Goal: Information Seeking & Learning: Learn about a topic

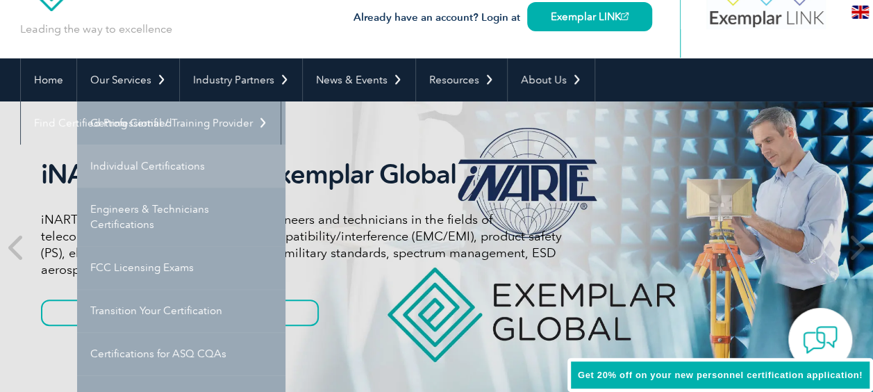
scroll to position [139, 0]
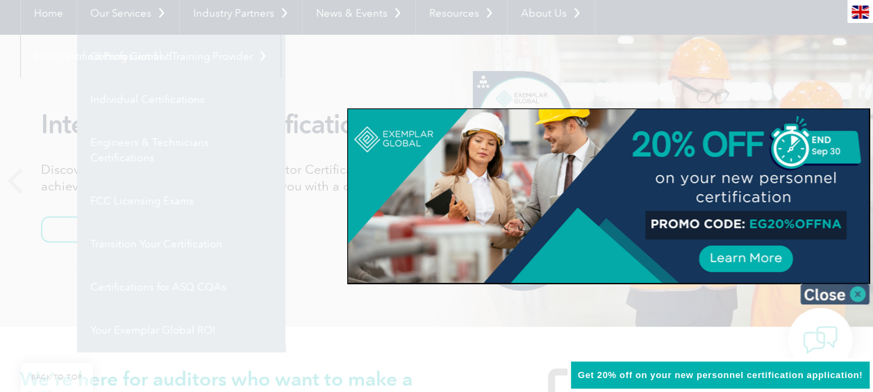
click at [856, 292] on img at bounding box center [834, 293] width 69 height 21
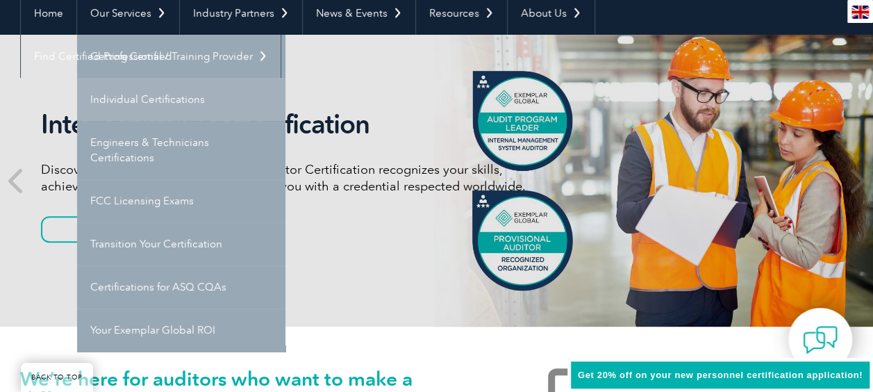
click at [153, 102] on link "Individual Certifications" at bounding box center [181, 99] width 208 height 43
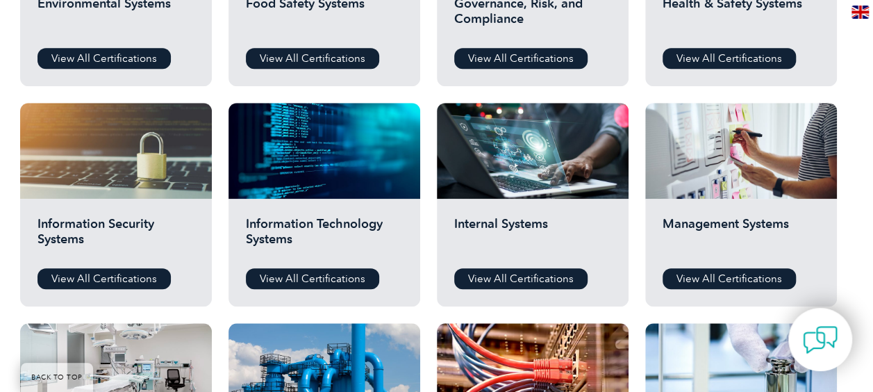
scroll to position [694, 0]
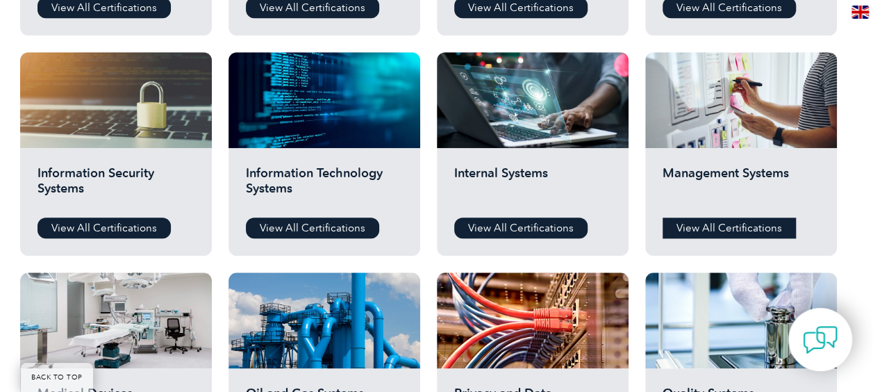
click at [726, 226] on link "View All Certifications" at bounding box center [728, 227] width 133 height 21
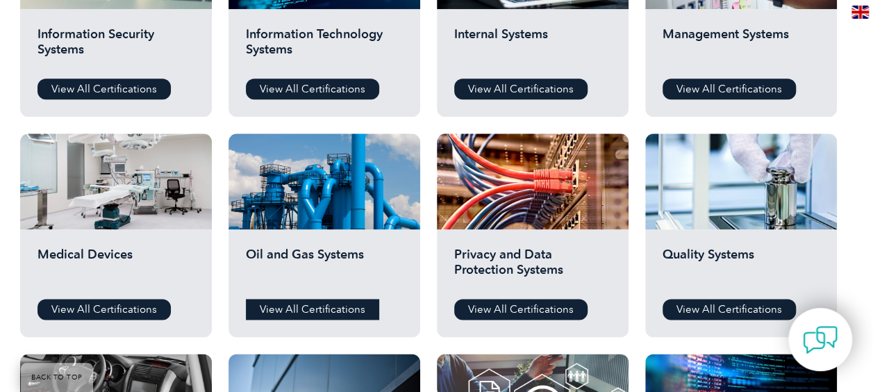
click at [293, 305] on link "View All Certifications" at bounding box center [312, 308] width 133 height 21
click at [718, 306] on link "View All Certifications" at bounding box center [728, 308] width 133 height 21
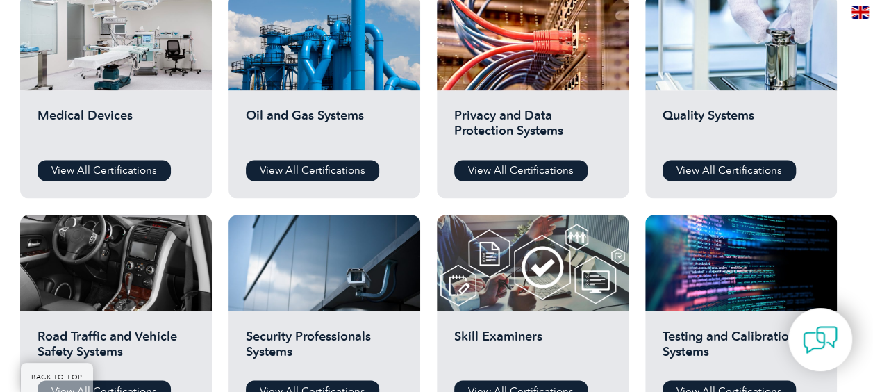
scroll to position [1388, 0]
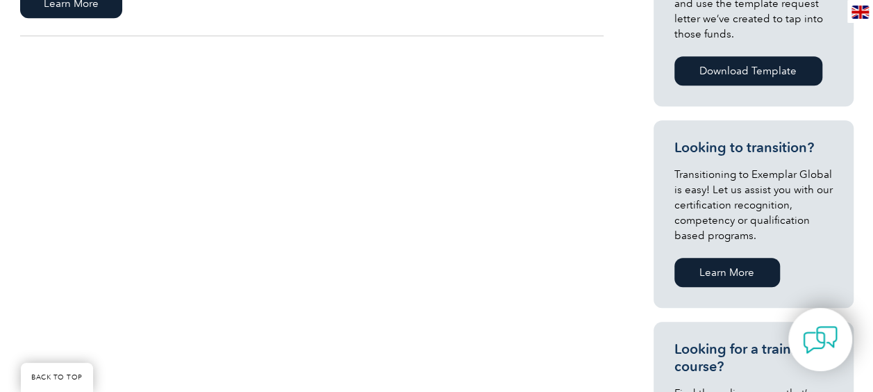
scroll to position [694, 0]
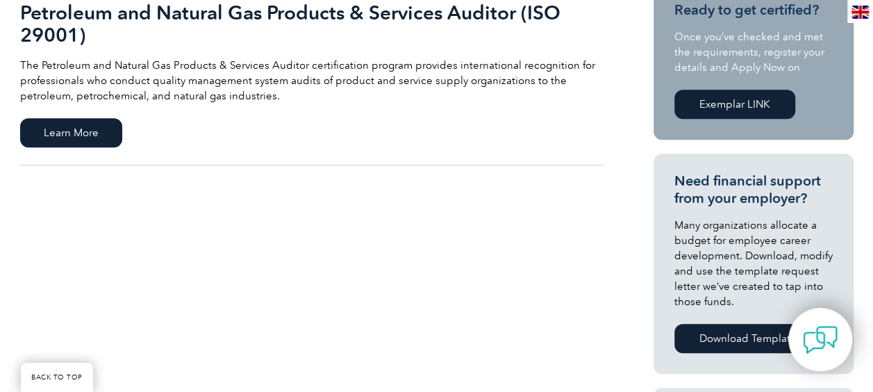
scroll to position [486, 0]
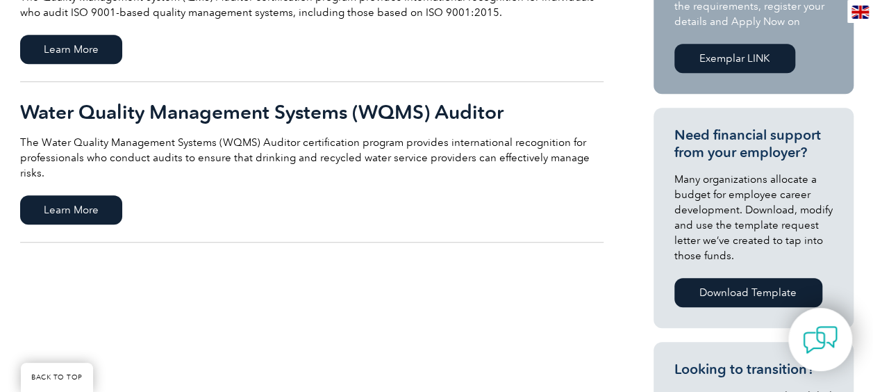
scroll to position [555, 0]
